Goal: Check status: Check status

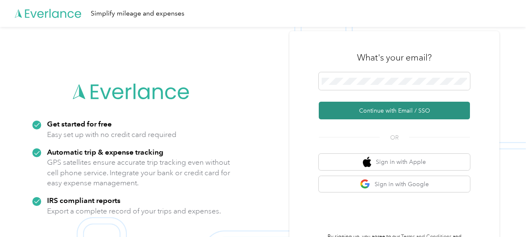
click at [403, 110] on button "Continue with Email / SSO" at bounding box center [394, 111] width 151 height 18
click at [393, 110] on button "Continue with Email / SSO" at bounding box center [394, 111] width 151 height 18
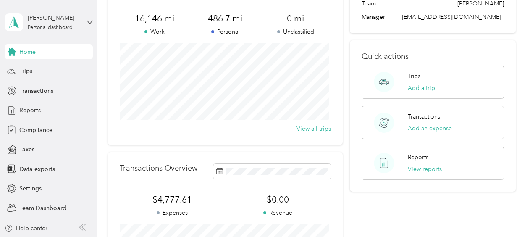
scroll to position [84, 0]
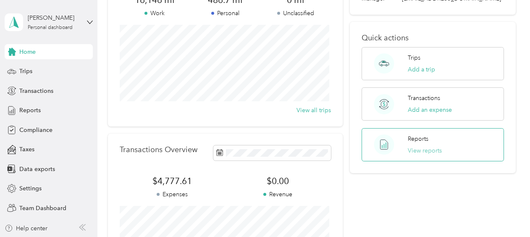
click at [424, 147] on button "View reports" at bounding box center [425, 150] width 34 height 9
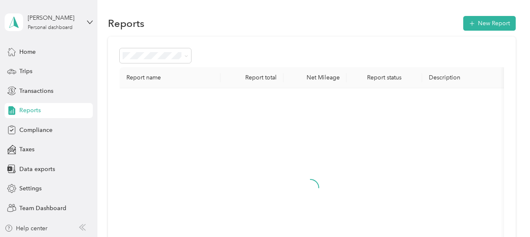
scroll to position [84, 0]
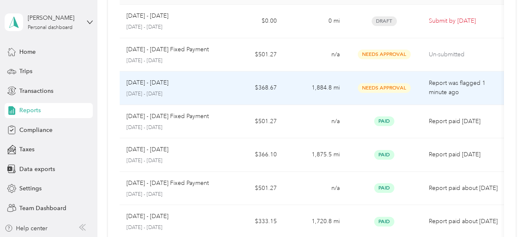
click at [165, 79] on p "[DATE] - [DATE]" at bounding box center [147, 82] width 42 height 9
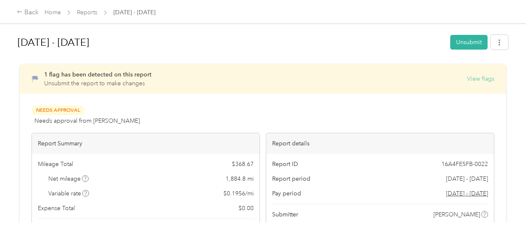
click at [476, 80] on button "View flags" at bounding box center [480, 78] width 27 height 9
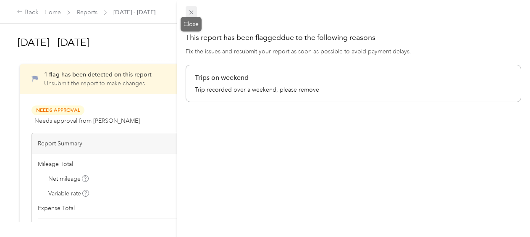
click at [191, 12] on icon at bounding box center [191, 12] width 4 height 4
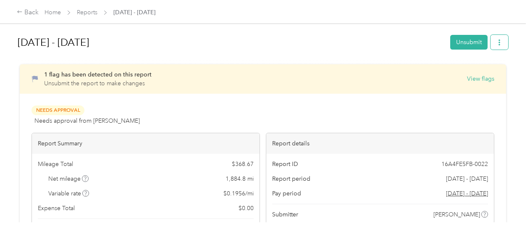
click at [498, 41] on icon "button" at bounding box center [499, 42] width 2 height 6
click at [430, 103] on div "1 flag has been detected on this report Unsubmit the report to make changes Vie…" at bounding box center [262, 169] width 463 height 211
